Goal: Information Seeking & Learning: Learn about a topic

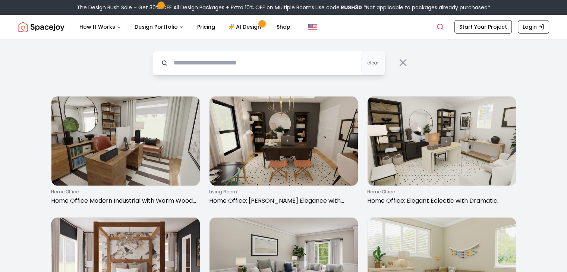
click at [198, 66] on input "text" at bounding box center [268, 63] width 232 height 25
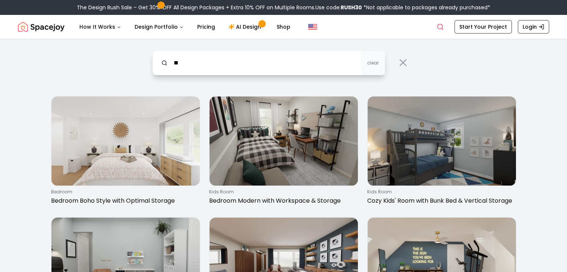
type input "*"
type input "*******"
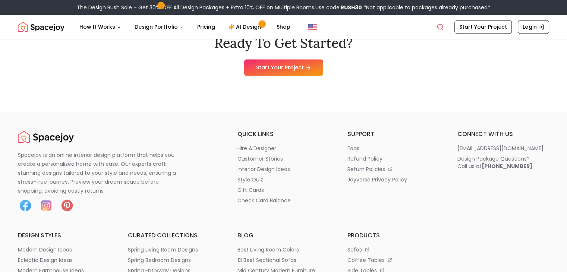
scroll to position [1345, 0]
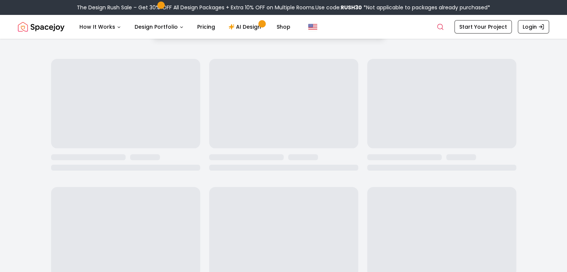
scroll to position [0, 0]
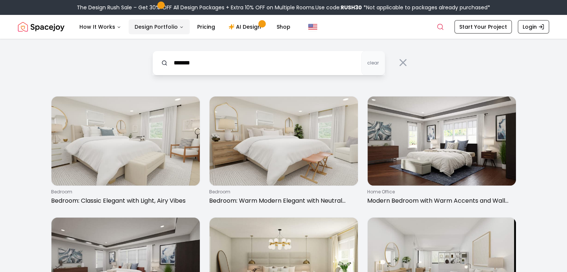
click at [151, 27] on button "Design Portfolio" at bounding box center [159, 26] width 61 height 15
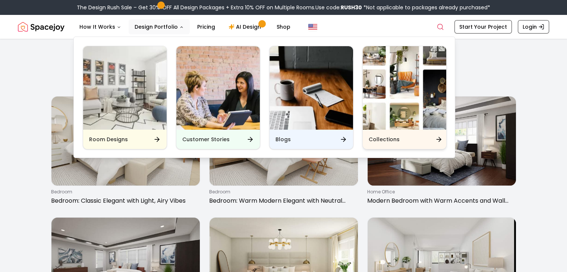
click at [400, 102] on img "Main" at bounding box center [403, 87] width 83 height 83
click at [402, 85] on img "Main" at bounding box center [403, 87] width 83 height 83
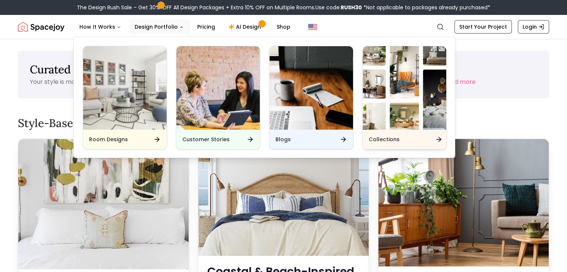
click at [402, 85] on img "Main" at bounding box center [403, 87] width 83 height 83
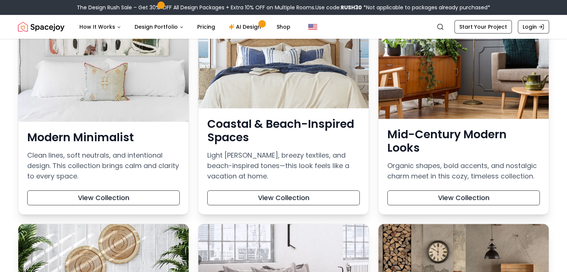
scroll to position [147, 0]
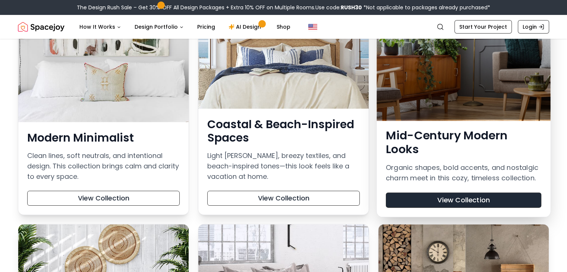
click at [482, 194] on button "View Collection" at bounding box center [463, 200] width 155 height 15
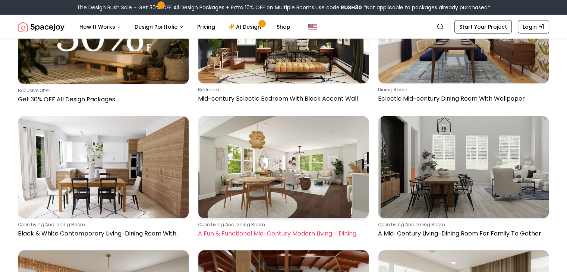
scroll to position [2025, 0]
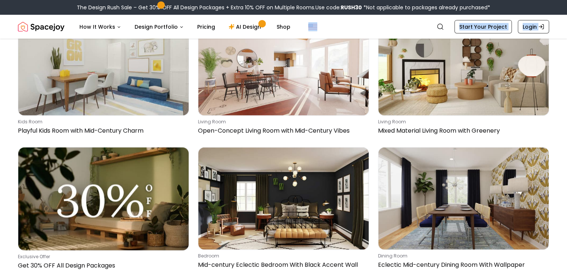
drag, startPoint x: 379, startPoint y: 37, endPoint x: 403, endPoint y: -32, distance: 73.9
click at [403, 0] on html "The Design Rush Sale – Get 30% OFF All Design Packages + Extra 10% OFF on Multi…" at bounding box center [283, 77] width 567 height 3827
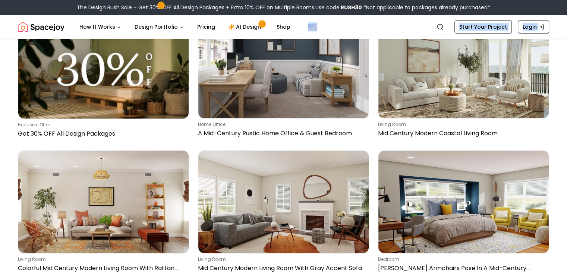
scroll to position [3713, 0]
